Goal: Task Accomplishment & Management: Manage account settings

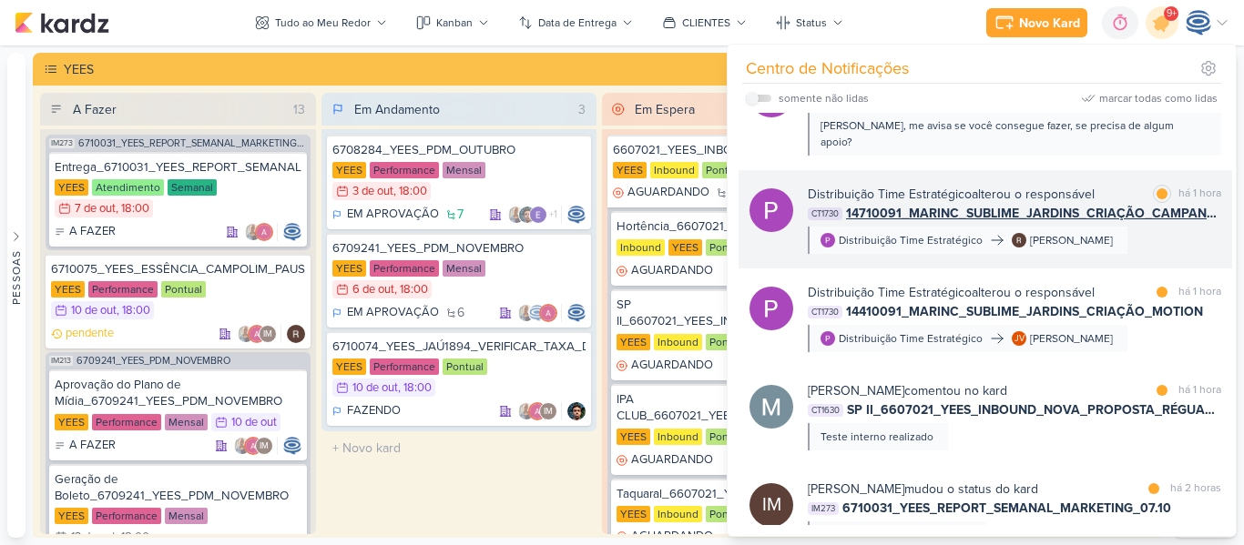
scroll to position [355, 0]
click at [936, 203] on span "14710091_MARINC_SUBLIME_JARDINS_CRIAÇÃO_CAMPANHA_SALVADOR_META_ADS" at bounding box center [1033, 212] width 375 height 19
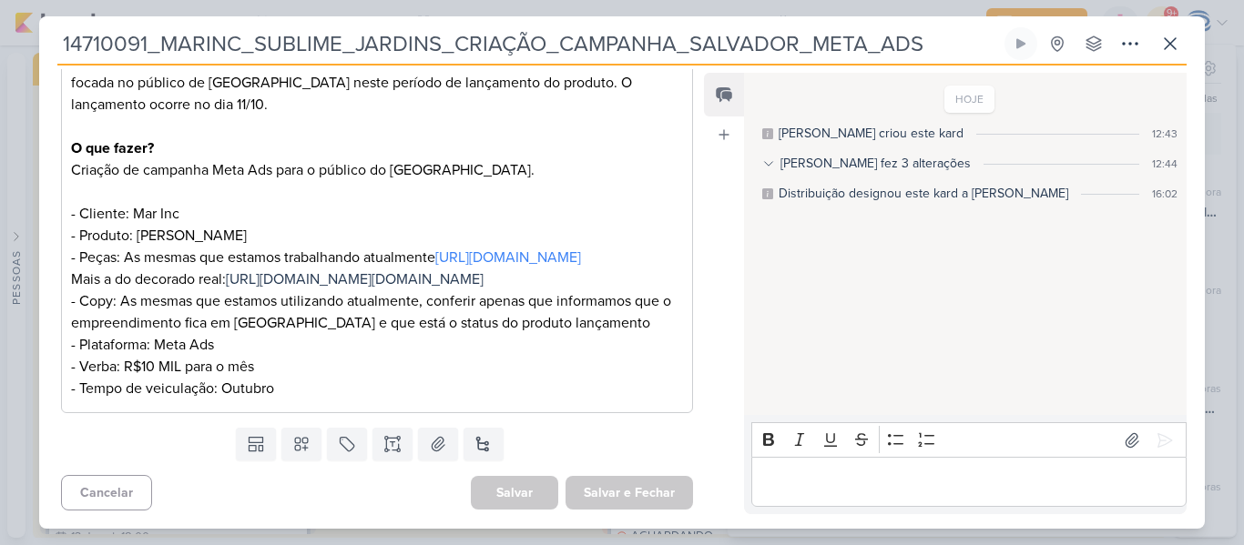
scroll to position [423, 0]
click at [1162, 44] on icon at bounding box center [1170, 44] width 22 height 22
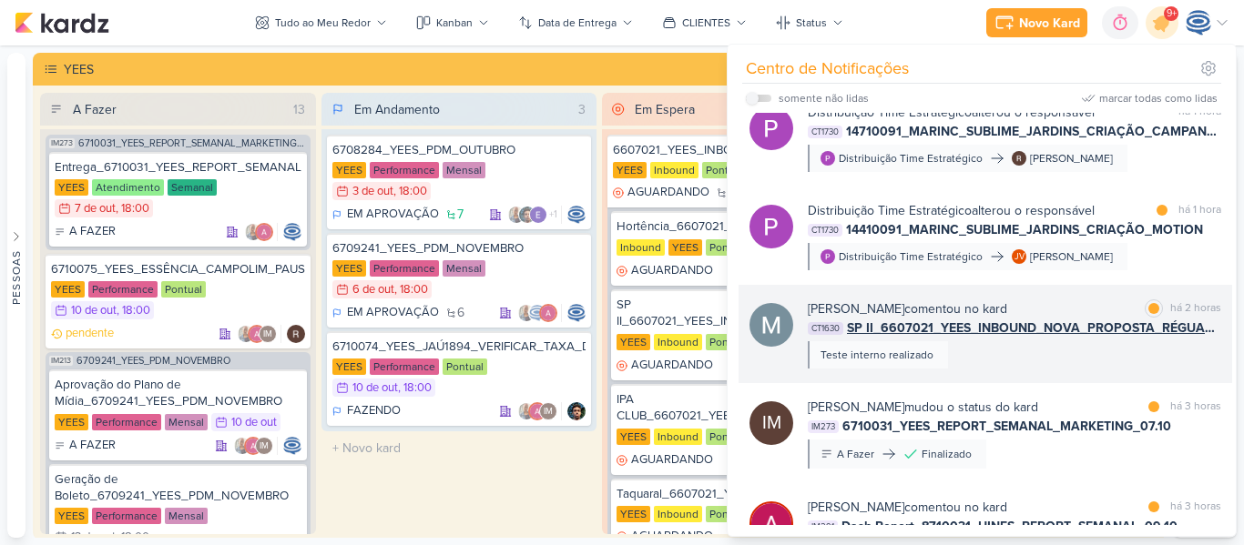
scroll to position [467, 0]
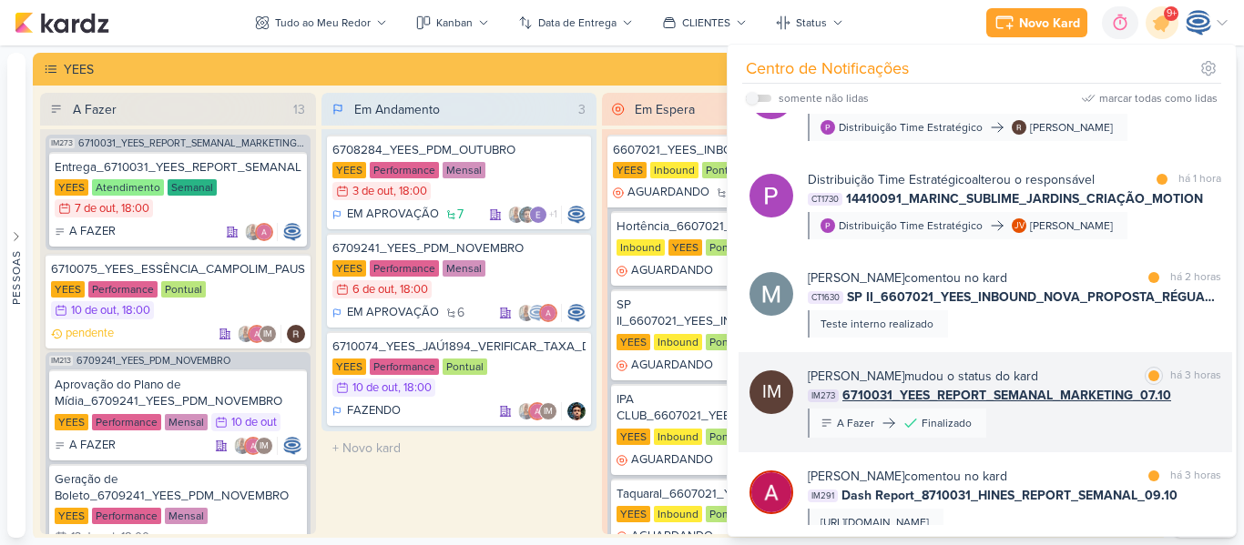
click at [1024, 386] on span "6710031_YEES_REPORT_SEMANAL_MARKETING_07.10" at bounding box center [1006, 395] width 329 height 19
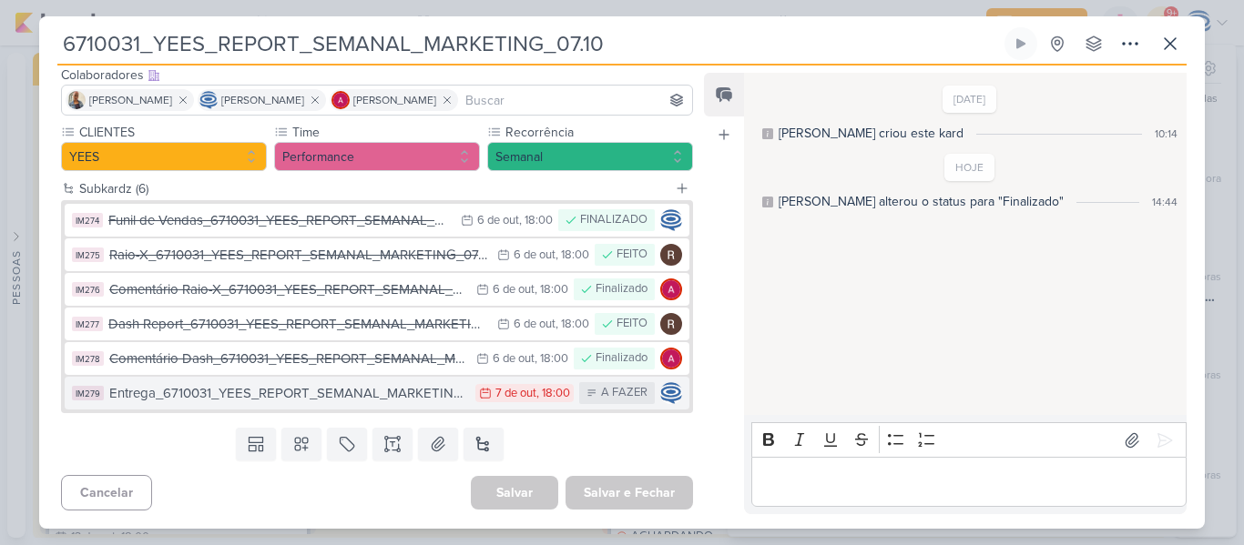
scroll to position [116, 0]
click at [259, 390] on div "Entrega_6710031_YEES_REPORT_SEMANAL_MARKETING_07.10" at bounding box center [287, 394] width 357 height 21
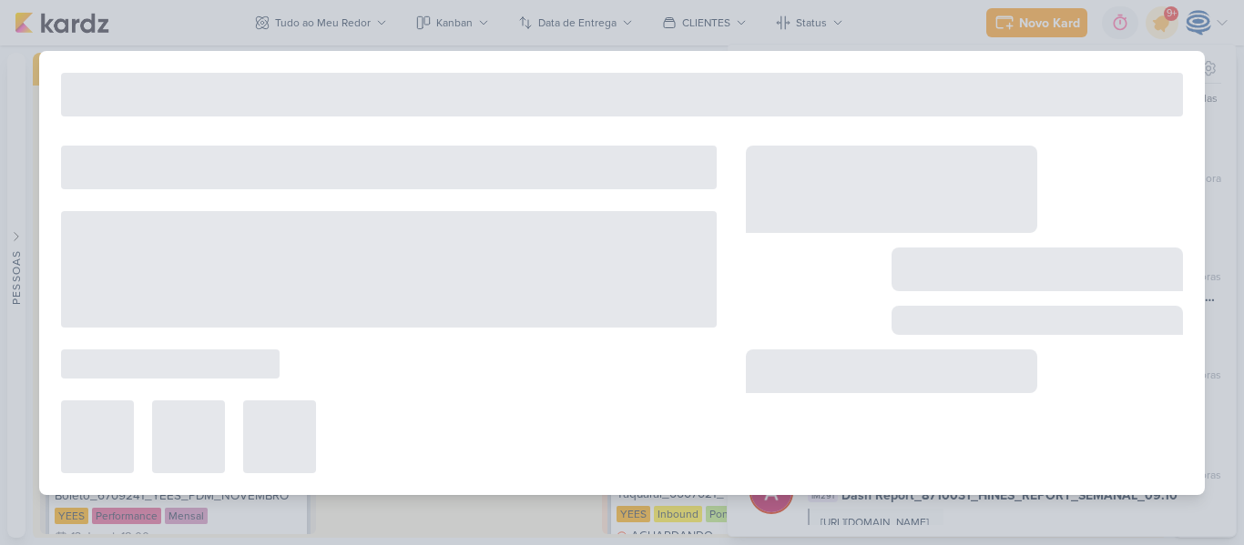
type input "Entrega_6710031_YEES_REPORT_SEMANAL_MARKETING_07.10"
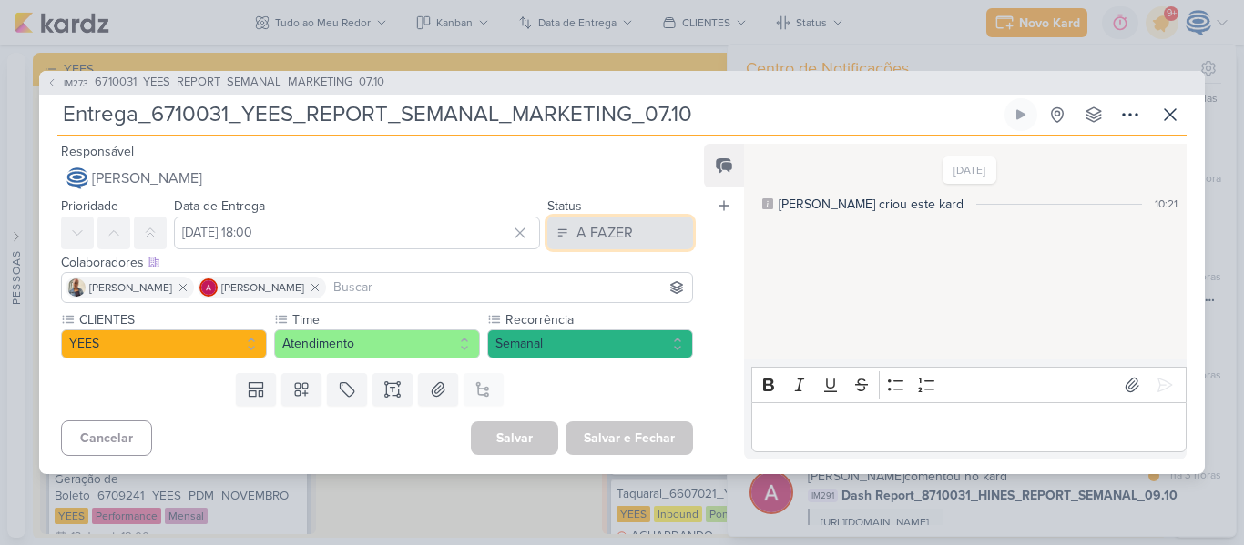
click at [607, 231] on div "A FAZER" at bounding box center [604, 233] width 56 height 22
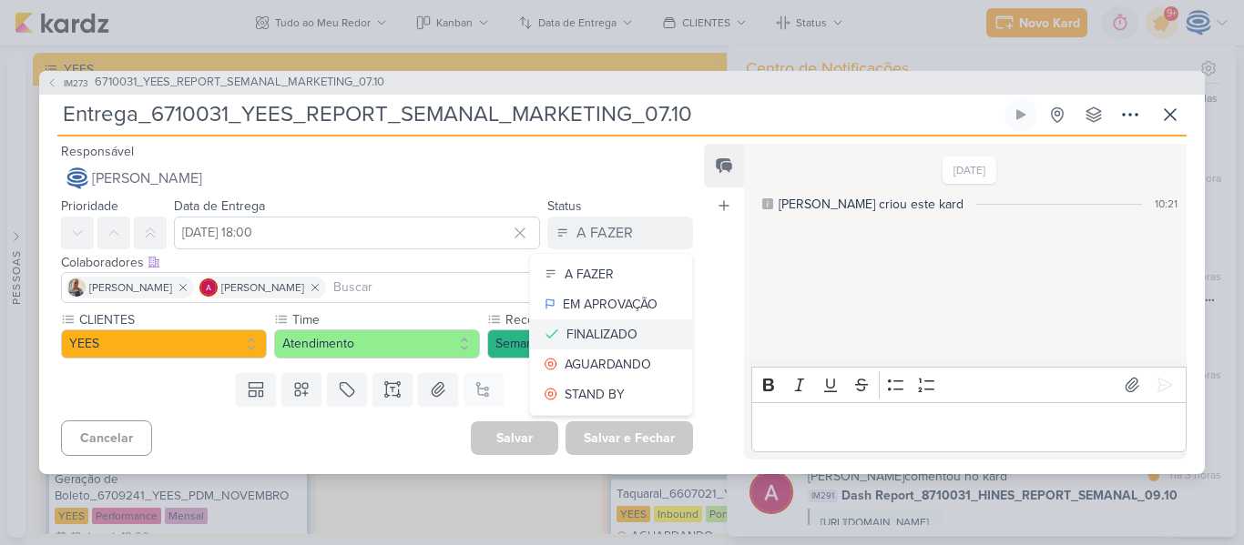
click at [627, 341] on div "FINALIZADO" at bounding box center [601, 334] width 71 height 19
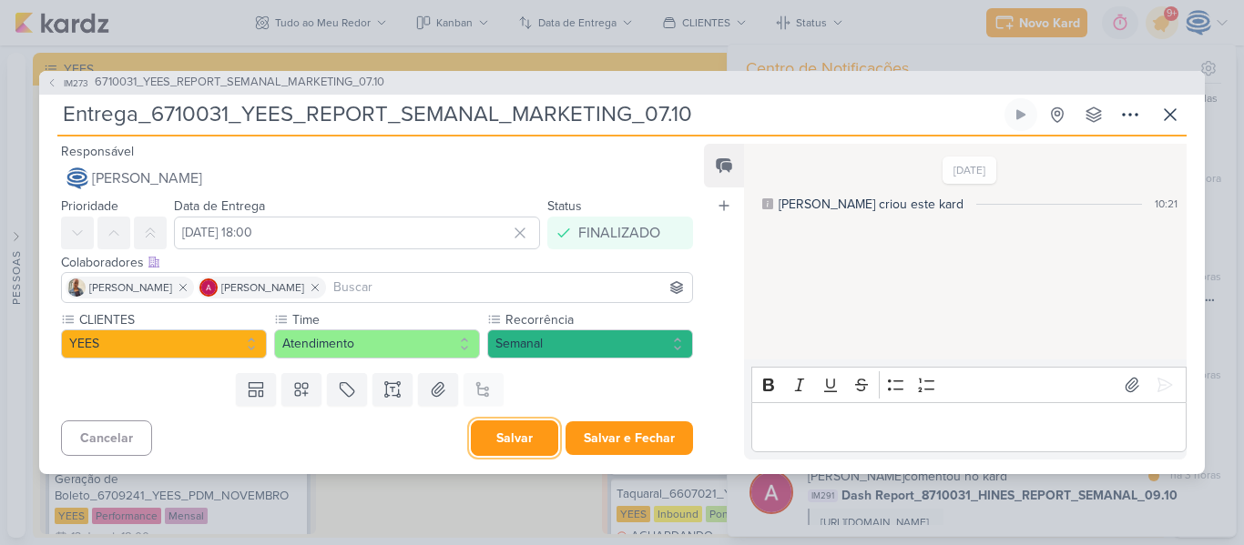
click at [506, 448] on button "Salvar" at bounding box center [514, 439] width 87 height 36
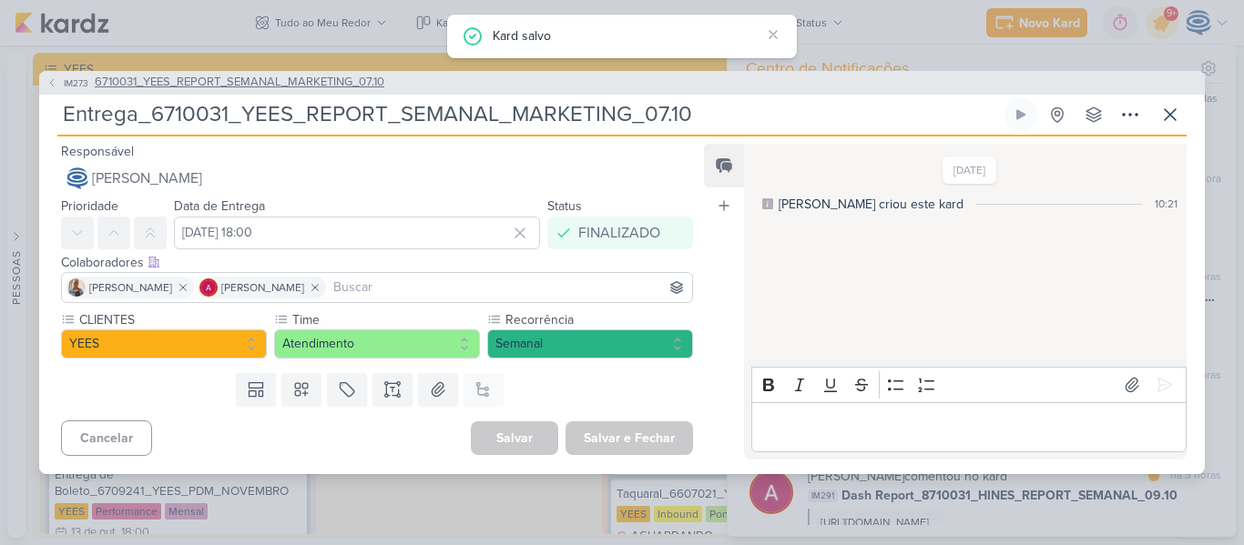
click at [187, 80] on span "6710031_YEES_REPORT_SEMANAL_MARKETING_07.10" at bounding box center [240, 83] width 290 height 18
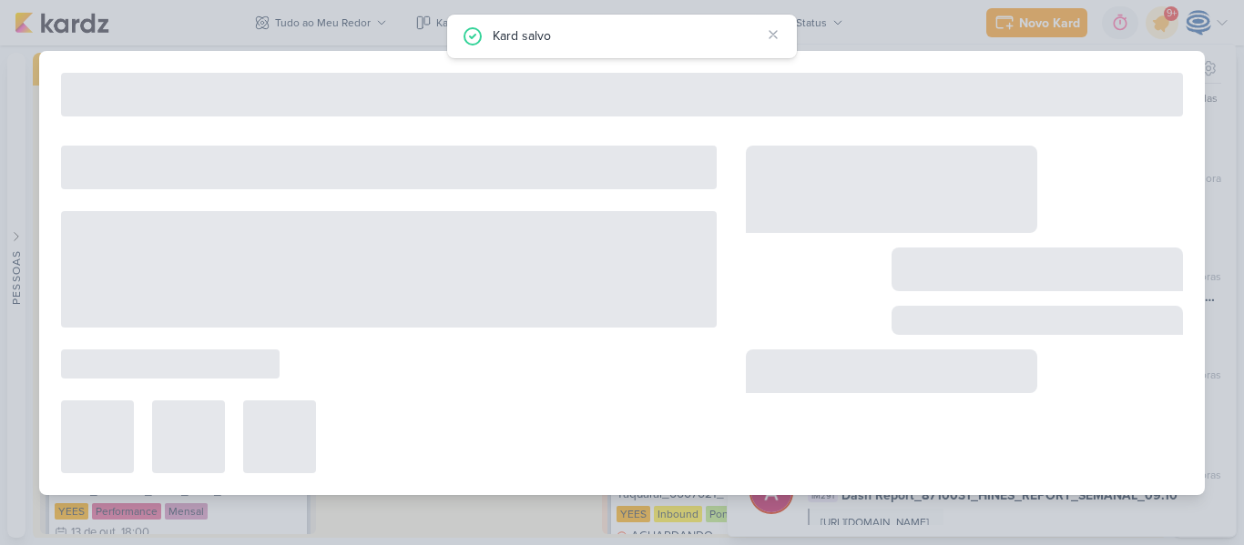
type input "6710031_YEES_REPORT_SEMANAL_MARKETING_07.10"
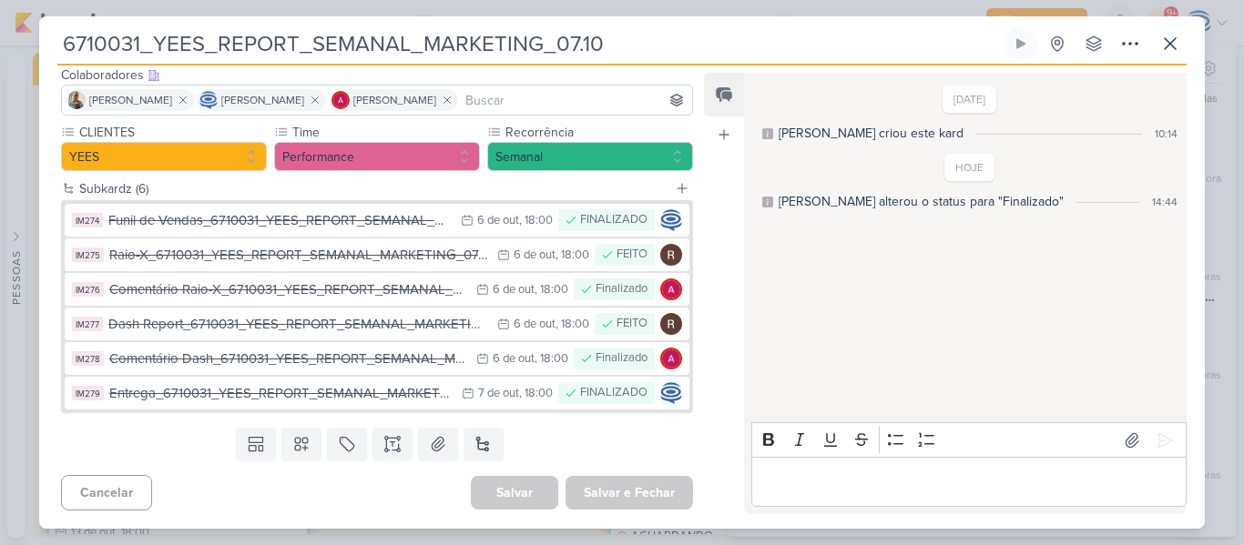
scroll to position [0, 0]
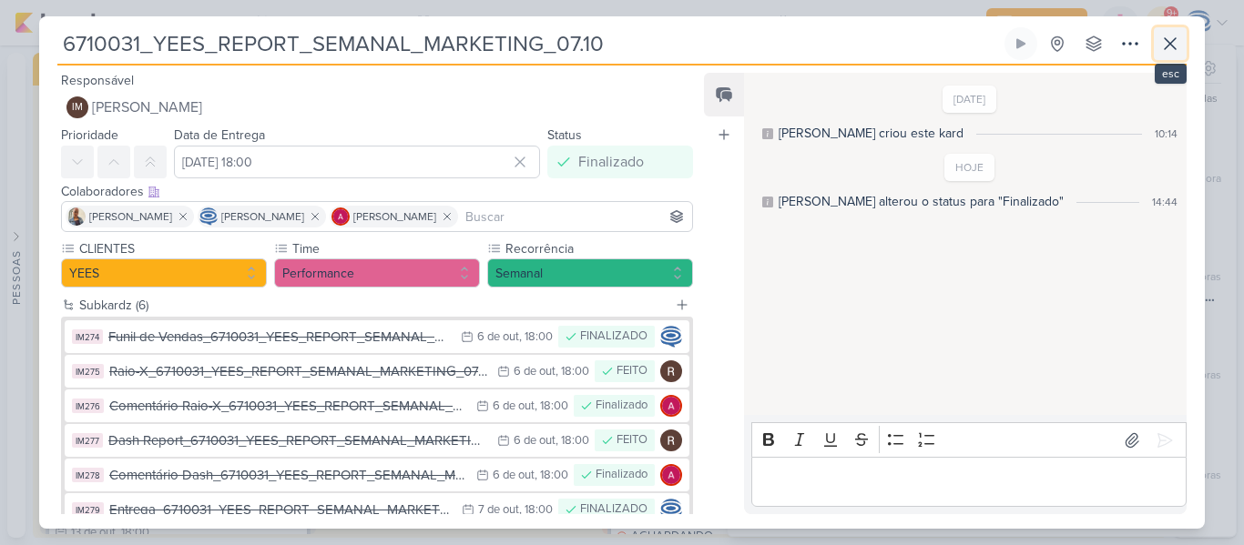
click at [1168, 45] on icon at bounding box center [1170, 43] width 11 height 11
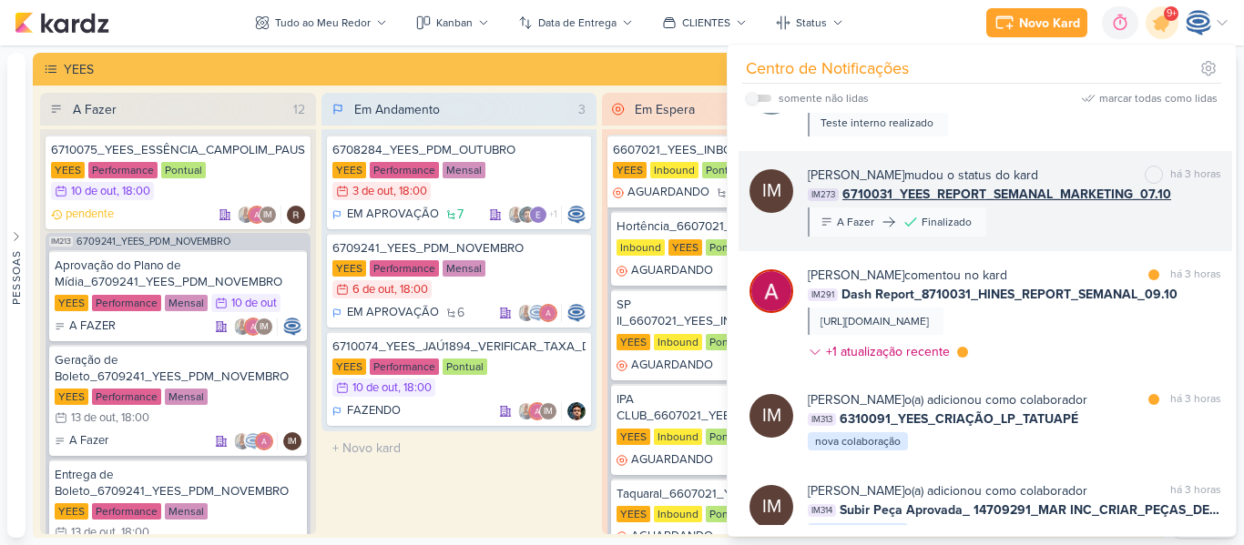
scroll to position [679, 0]
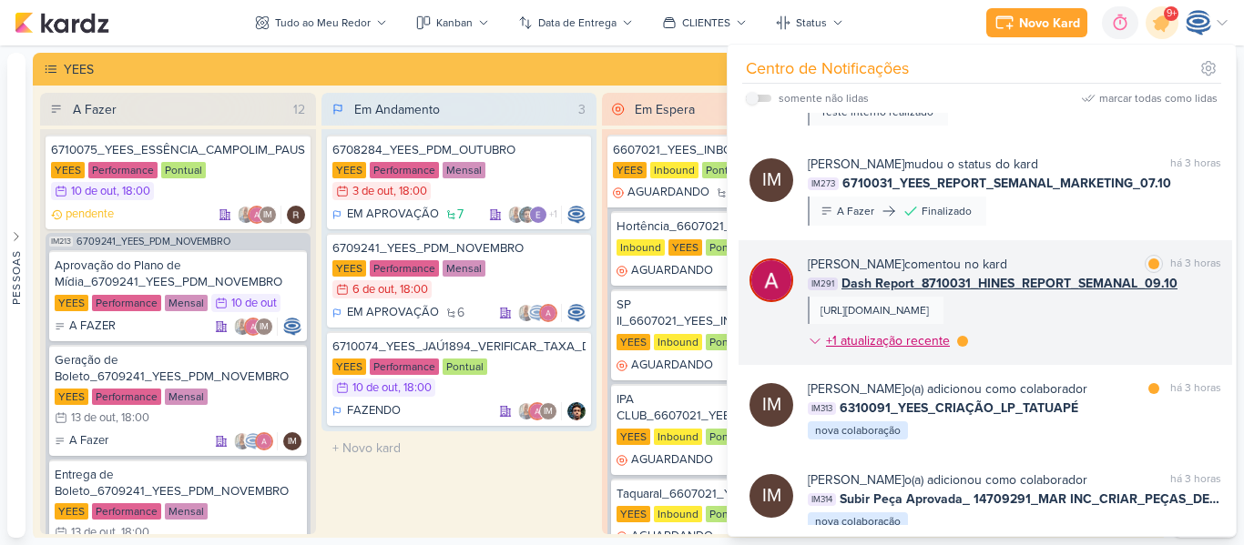
click at [874, 340] on div "+1 atualização recente" at bounding box center [889, 340] width 127 height 19
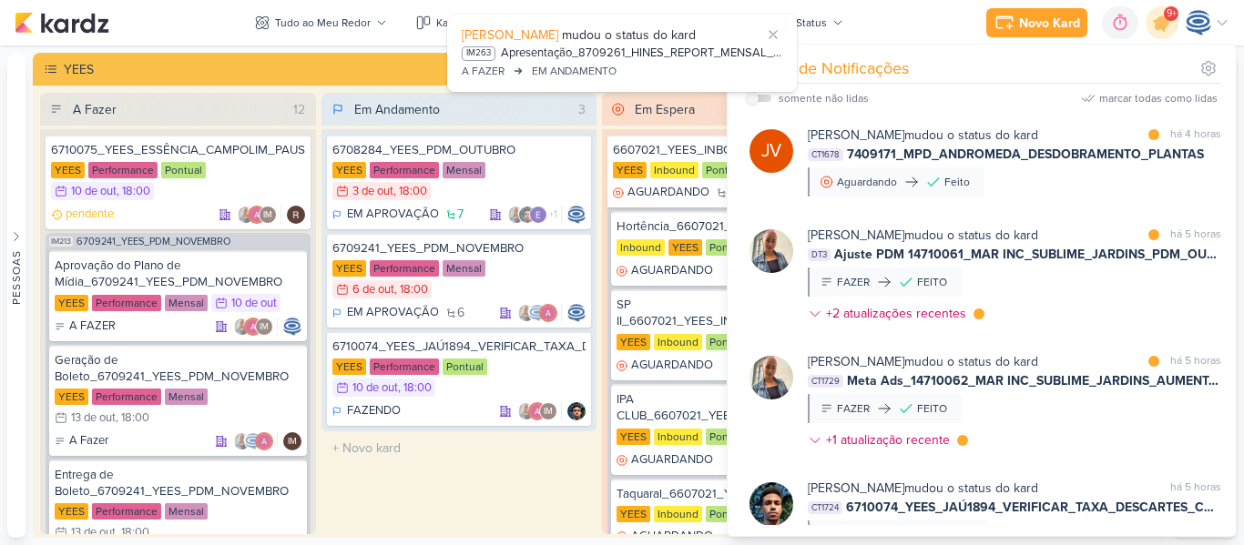
scroll to position [2106, 0]
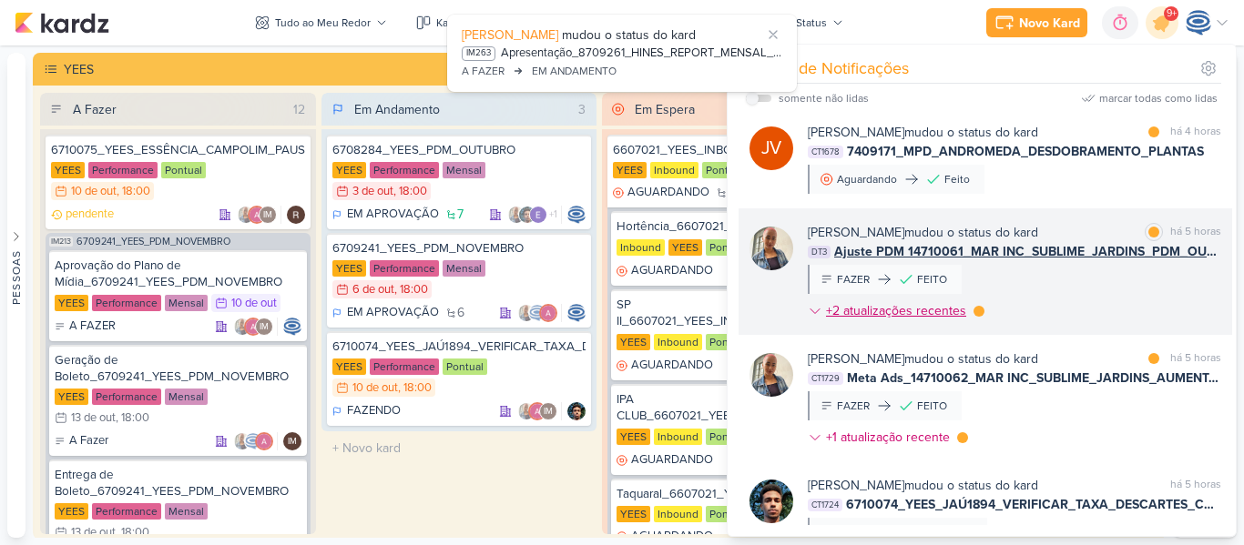
click at [930, 321] on div "+2 atualizações recentes" at bounding box center [898, 310] width 144 height 19
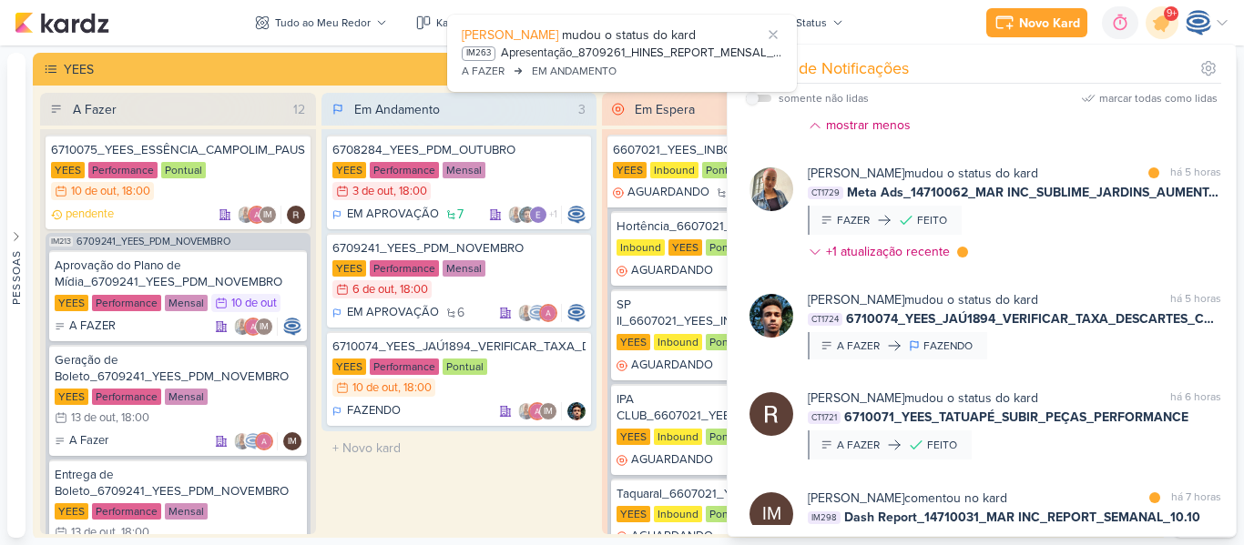
scroll to position [2455, 0]
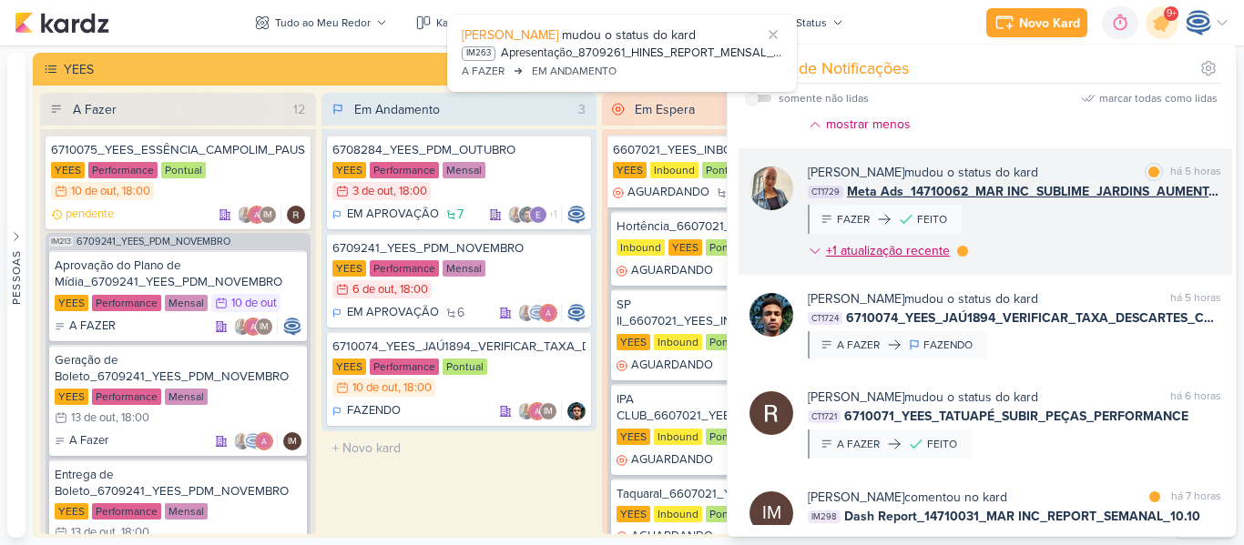
click at [932, 260] on div "+1 atualização recente" at bounding box center [889, 250] width 127 height 19
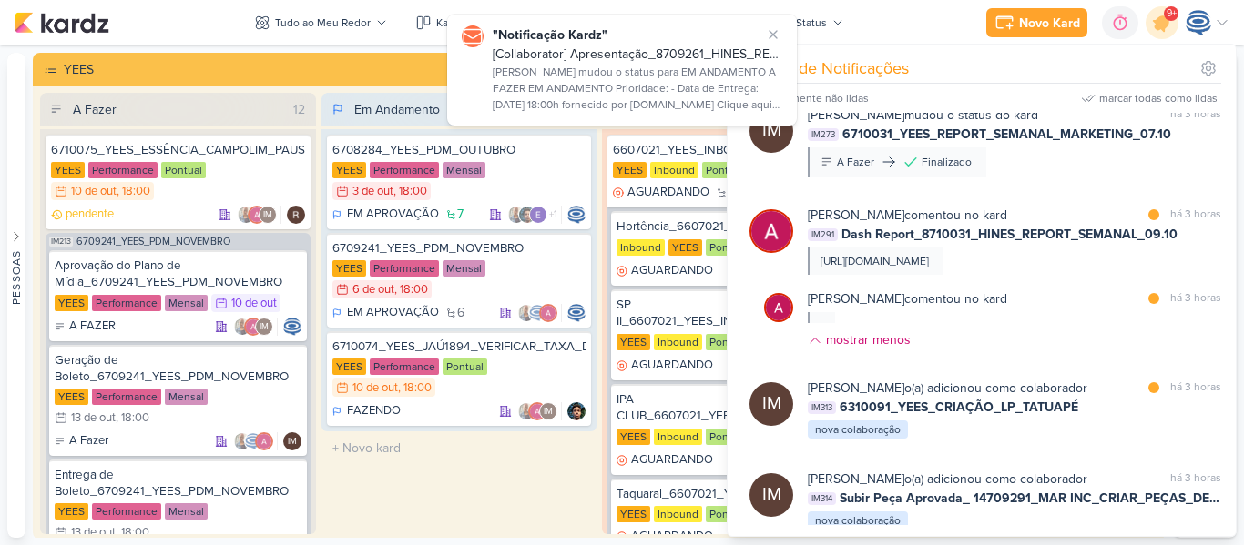
scroll to position [0, 0]
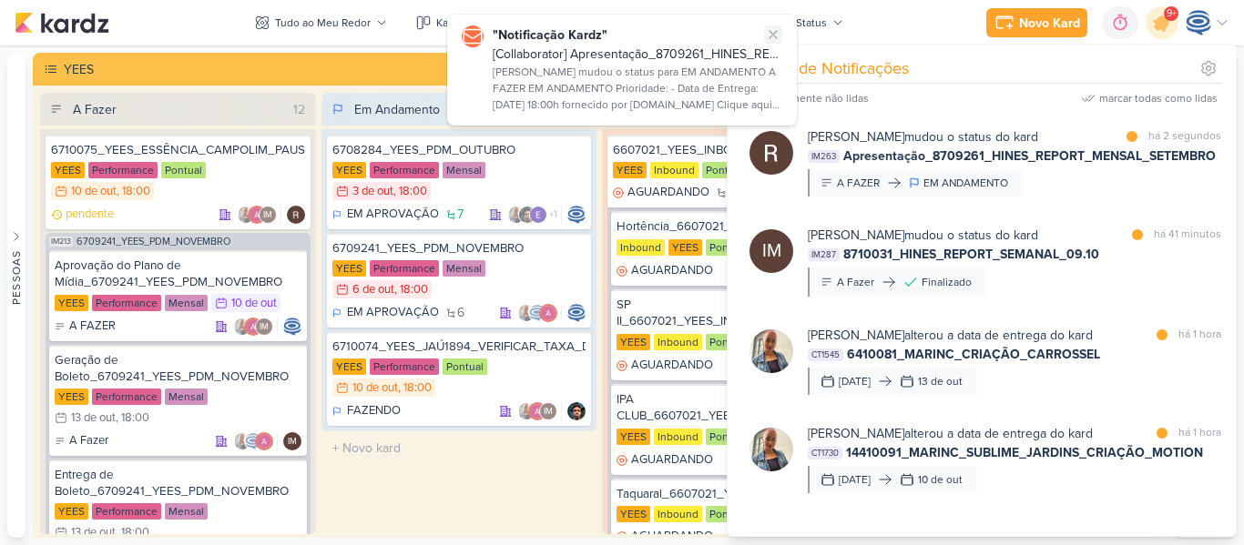
click at [768, 29] on icon at bounding box center [773, 34] width 15 height 15
